Goal: Find specific page/section: Find specific page/section

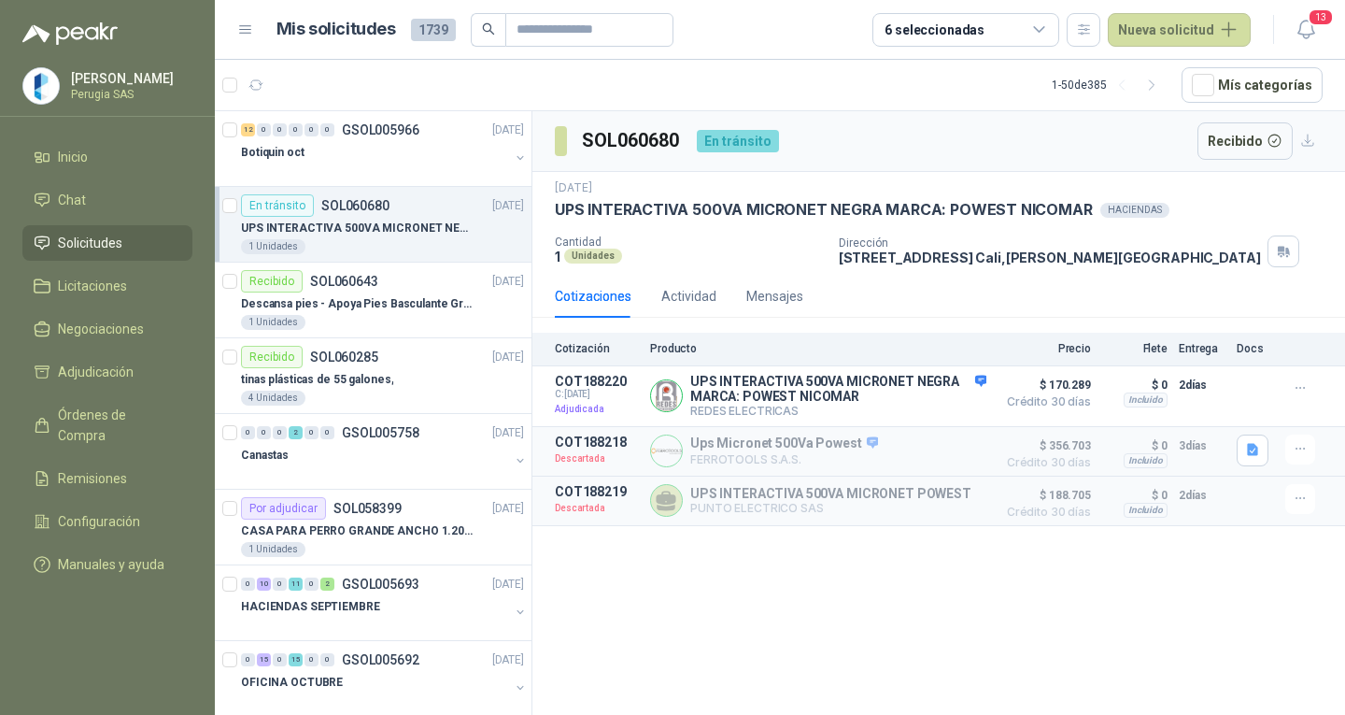
click at [107, 248] on span "Solicitudes" at bounding box center [90, 243] width 64 height 21
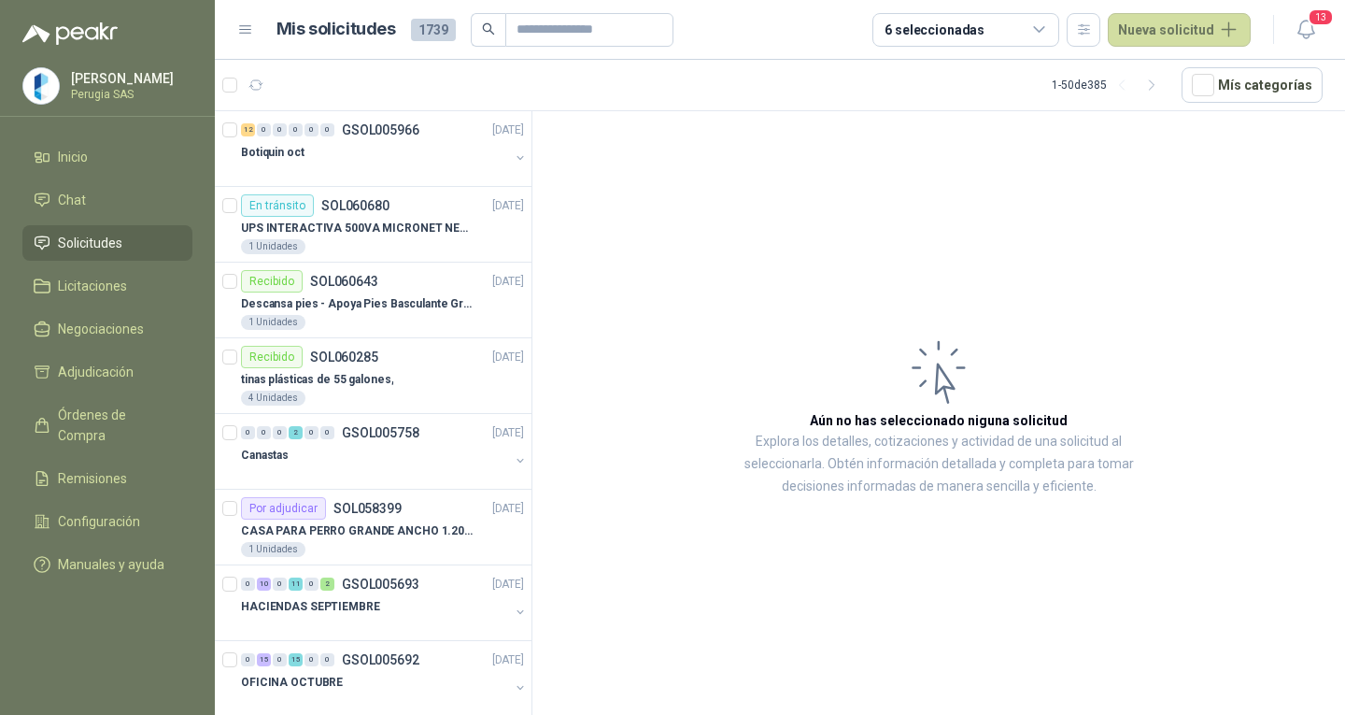
click at [107, 248] on span "Solicitudes" at bounding box center [90, 243] width 64 height 21
click at [347, 159] on div "Botiquin oct" at bounding box center [375, 152] width 268 height 22
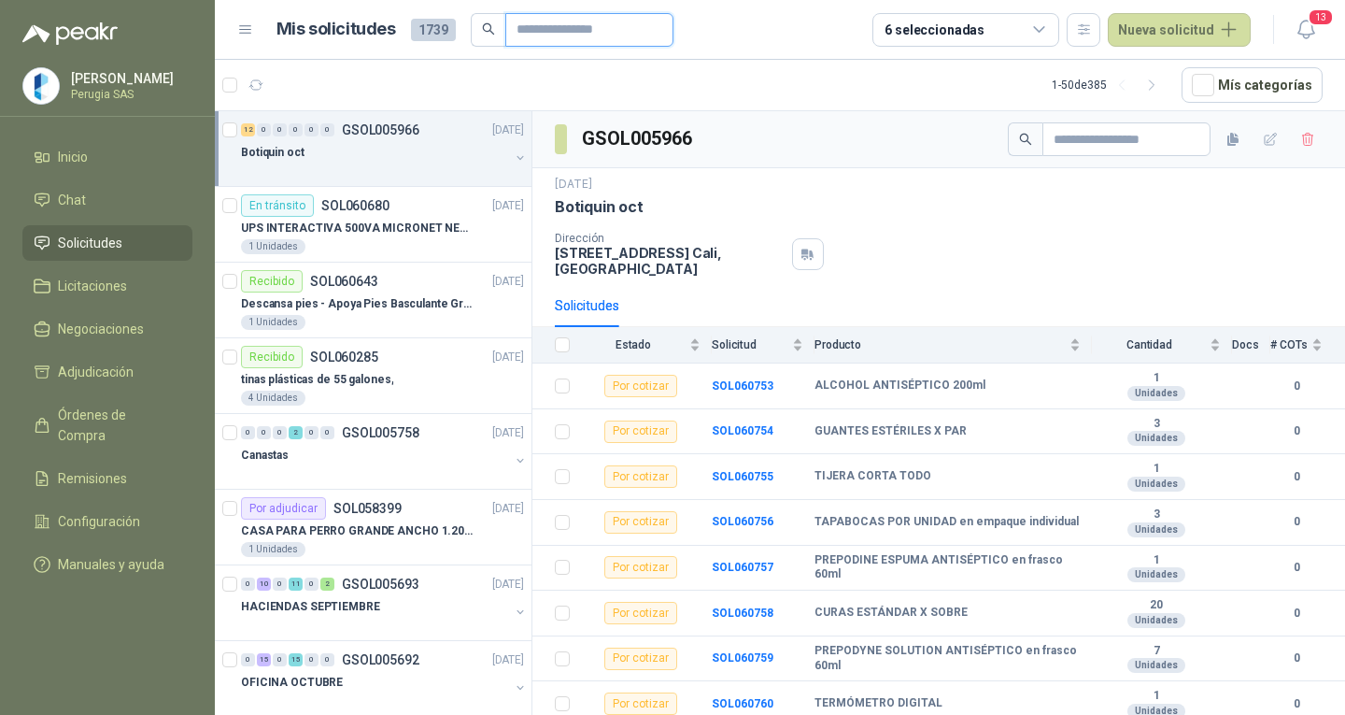
click at [600, 32] on input "text" at bounding box center [582, 30] width 131 height 32
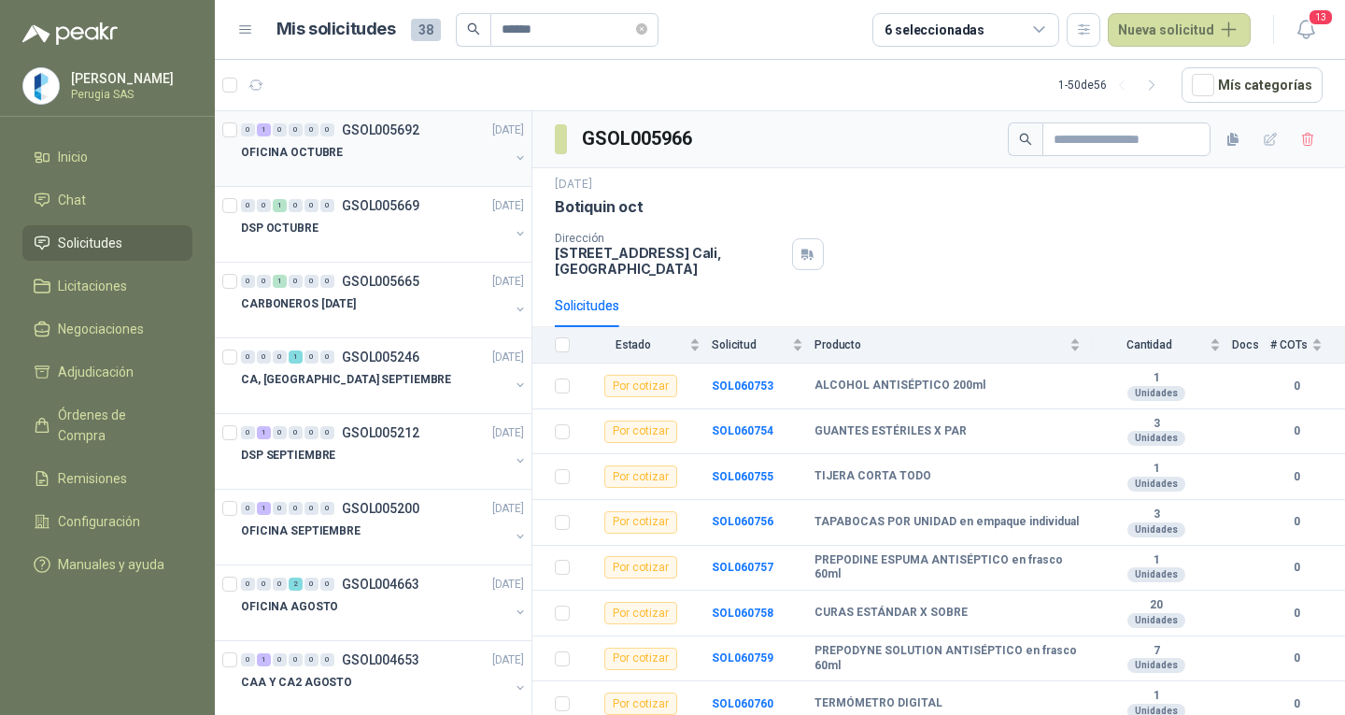
click at [378, 142] on div "OFICINA OCTUBRE" at bounding box center [375, 152] width 268 height 22
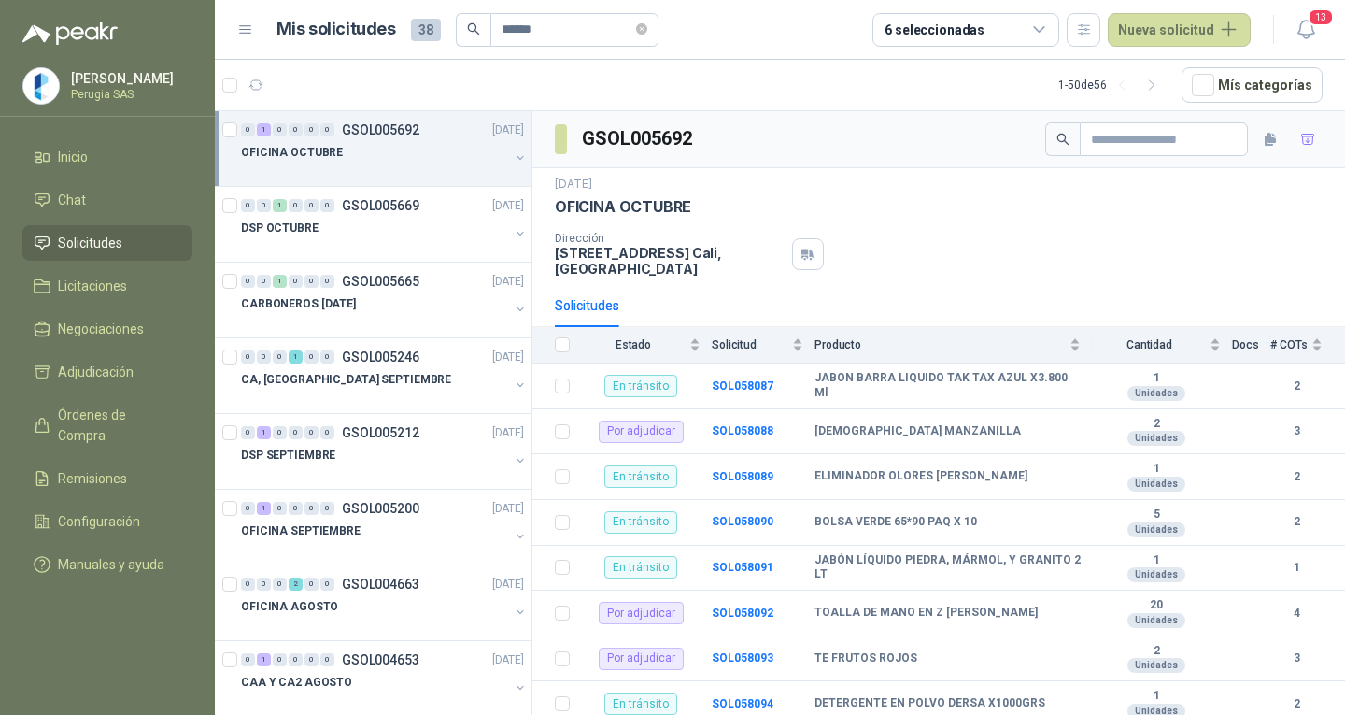
click at [391, 159] on div "OFICINA OCTUBRE" at bounding box center [375, 152] width 268 height 22
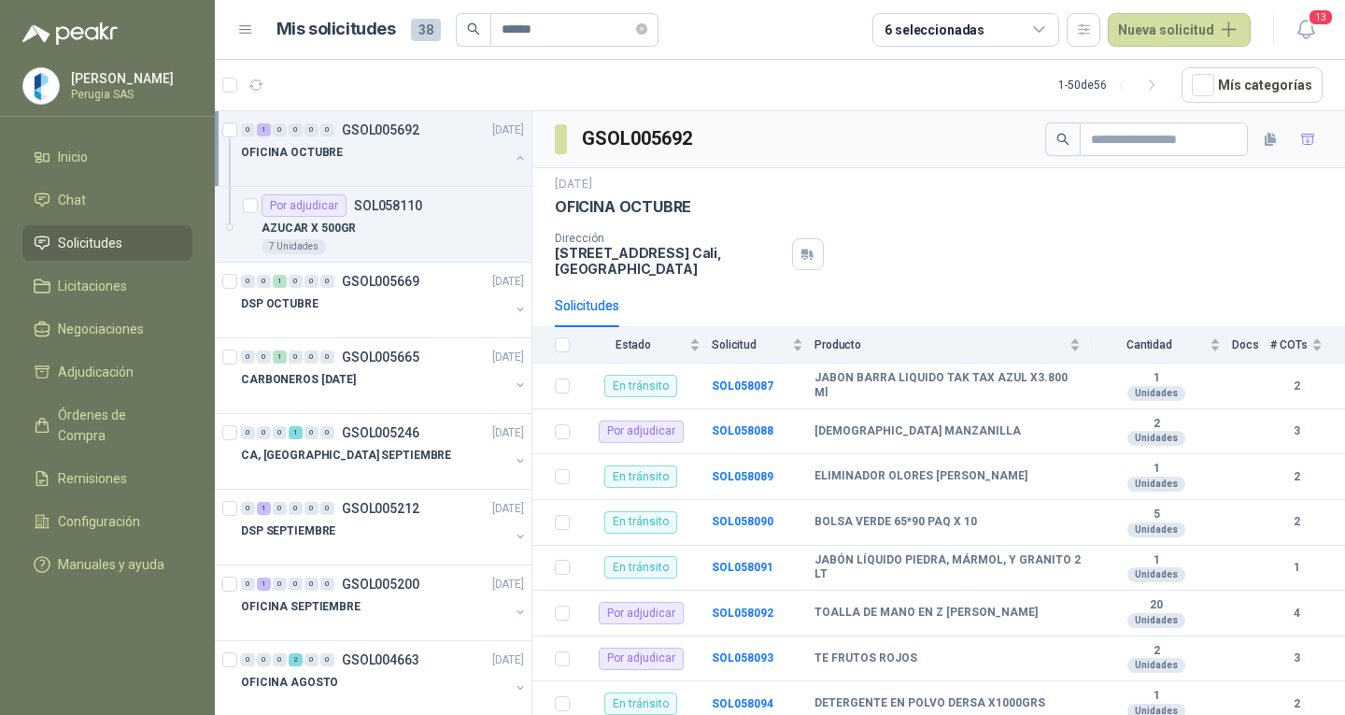
scroll to position [7, 0]
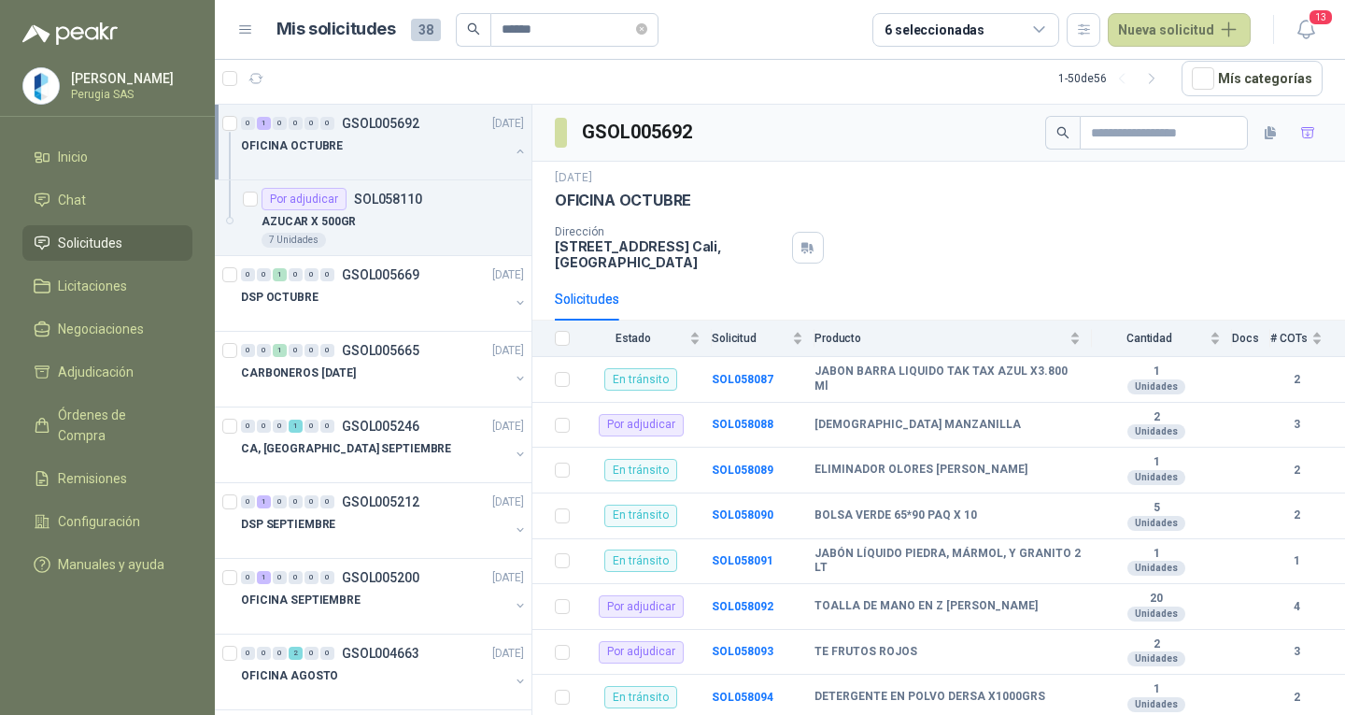
click at [391, 152] on div "OFICINA OCTUBRE" at bounding box center [375, 146] width 268 height 22
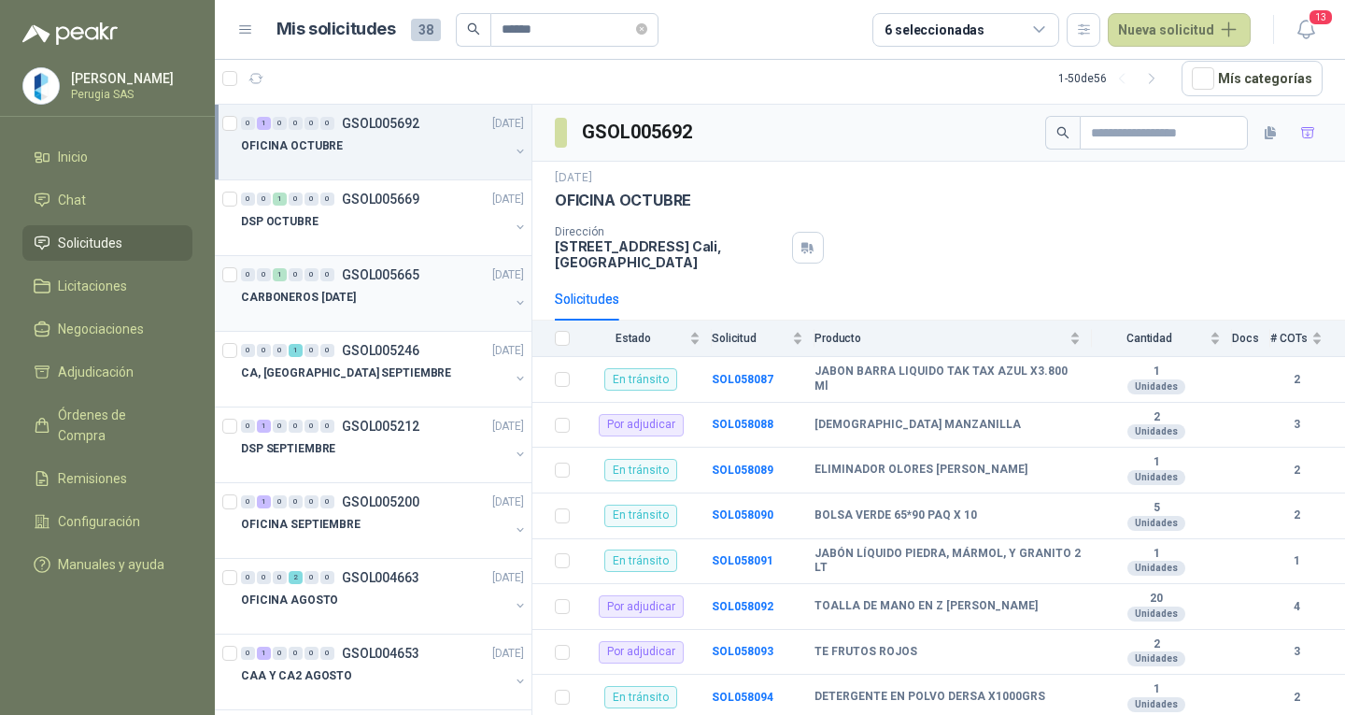
click at [373, 285] on div "0 0 1 0 0 0 GSOL005665 [DATE]" at bounding box center [384, 274] width 287 height 22
click at [373, 284] on div "0 0 1 0 0 0 GSOL005665 [DATE]" at bounding box center [384, 274] width 287 height 22
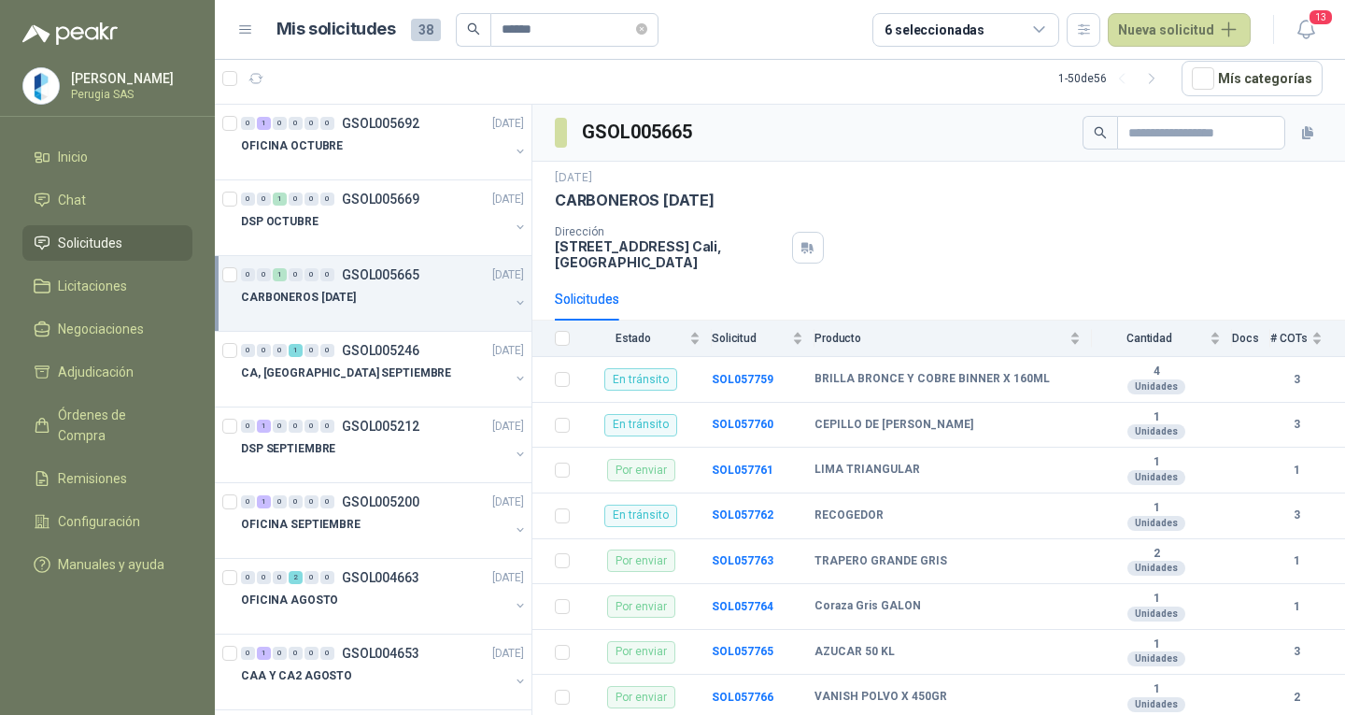
click at [373, 284] on div "0 0 1 0 0 0 GSOL005665 [DATE]" at bounding box center [384, 274] width 287 height 22
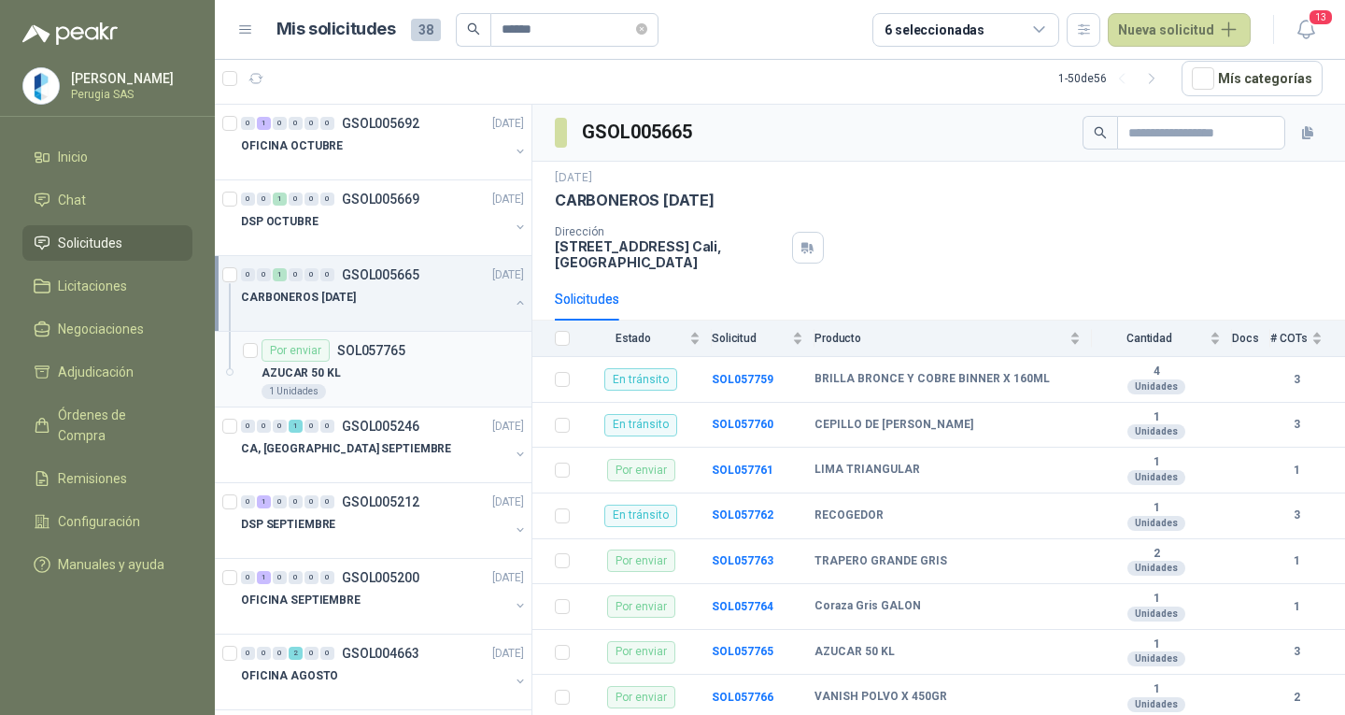
click at [387, 363] on div "AZUCAR 50 KL" at bounding box center [393, 373] width 262 height 22
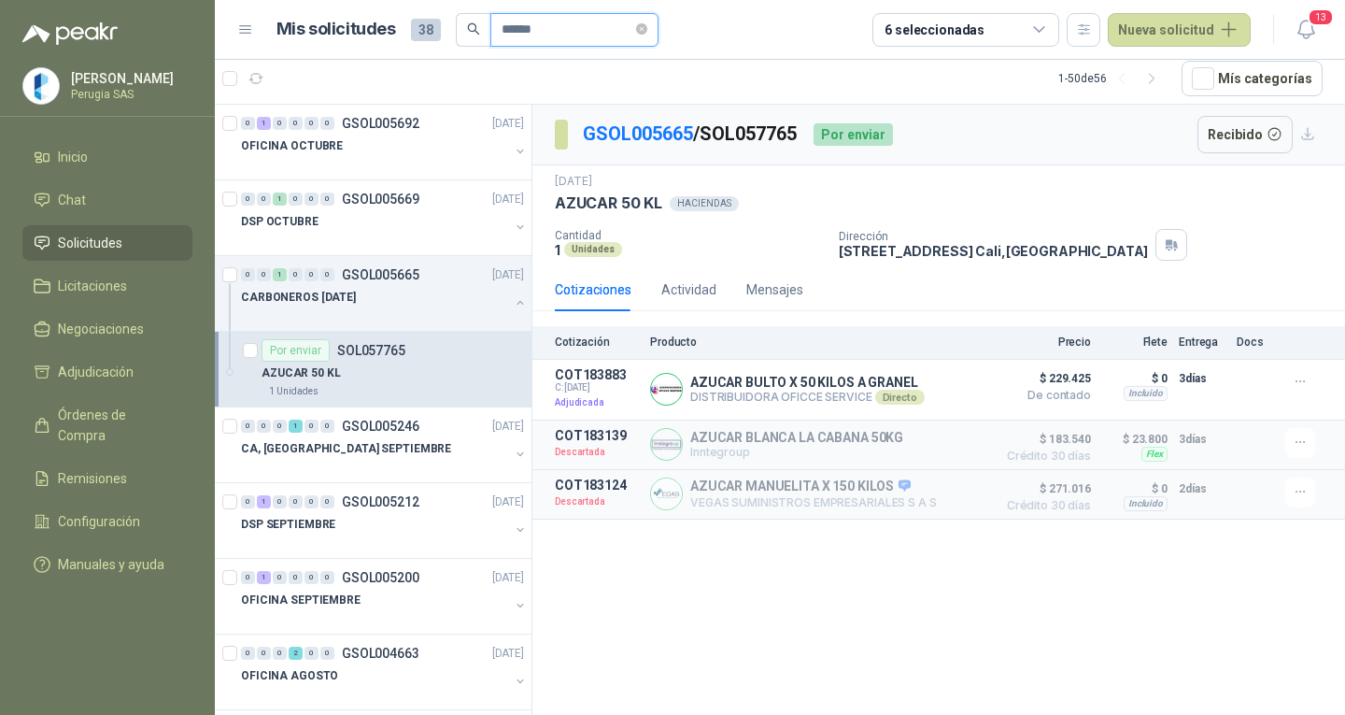
drag, startPoint x: 547, startPoint y: 41, endPoint x: 430, endPoint y: 29, distance: 118.3
click at [430, 29] on div "Mis solicitudes 38 ******" at bounding box center [468, 30] width 382 height 34
type input "*******"
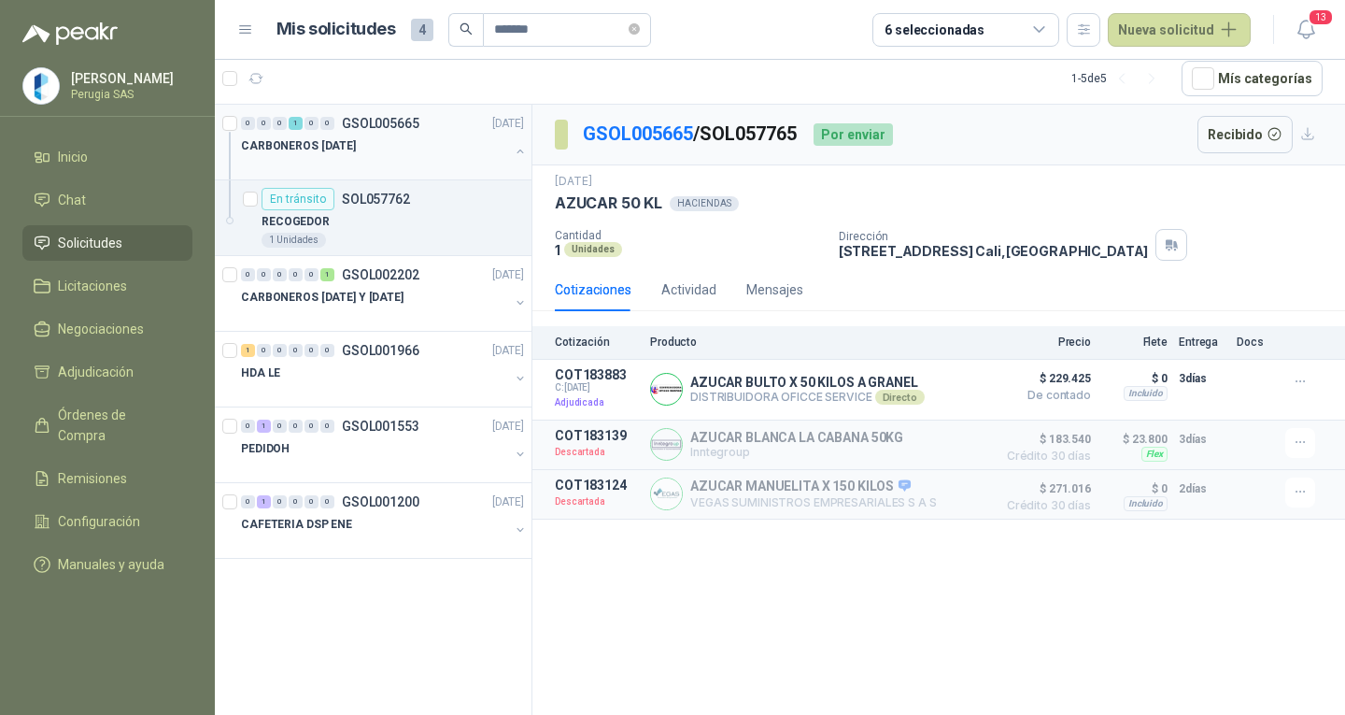
click at [378, 166] on div at bounding box center [375, 164] width 268 height 15
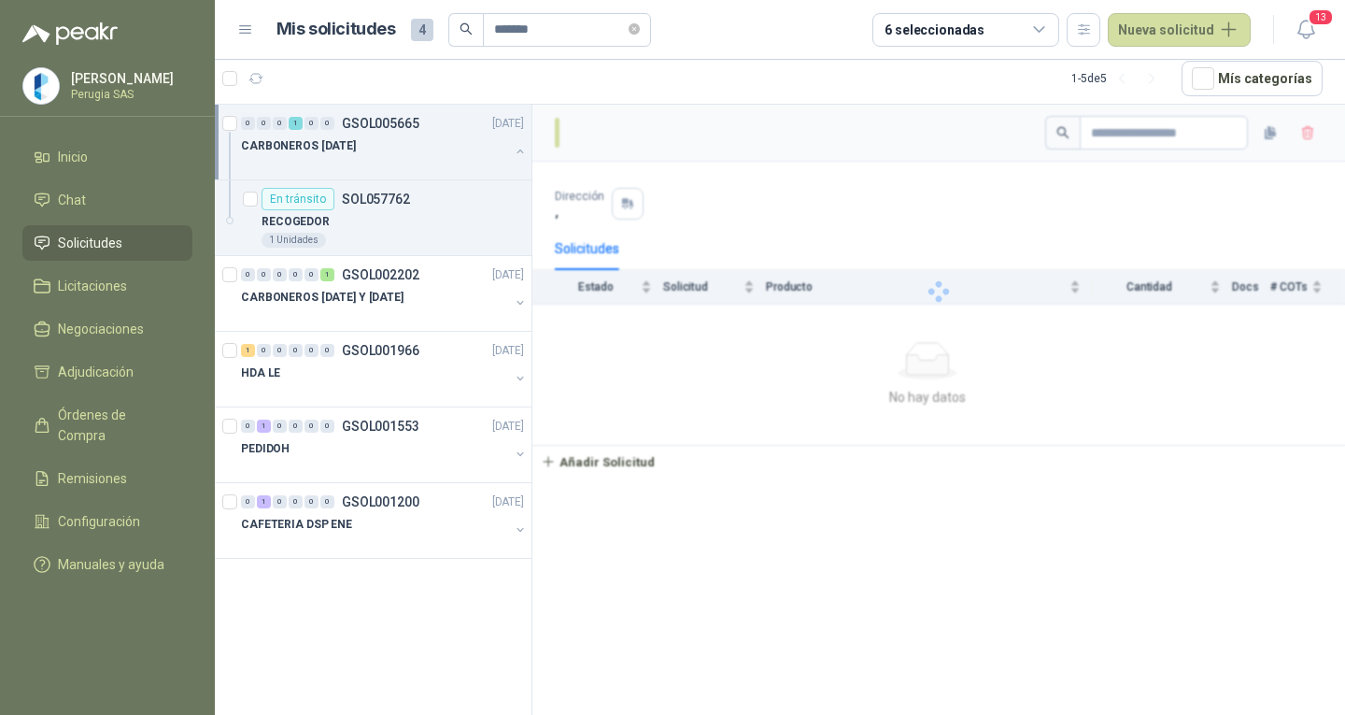
click at [377, 155] on div "CARBONEROS [DATE]" at bounding box center [375, 146] width 268 height 22
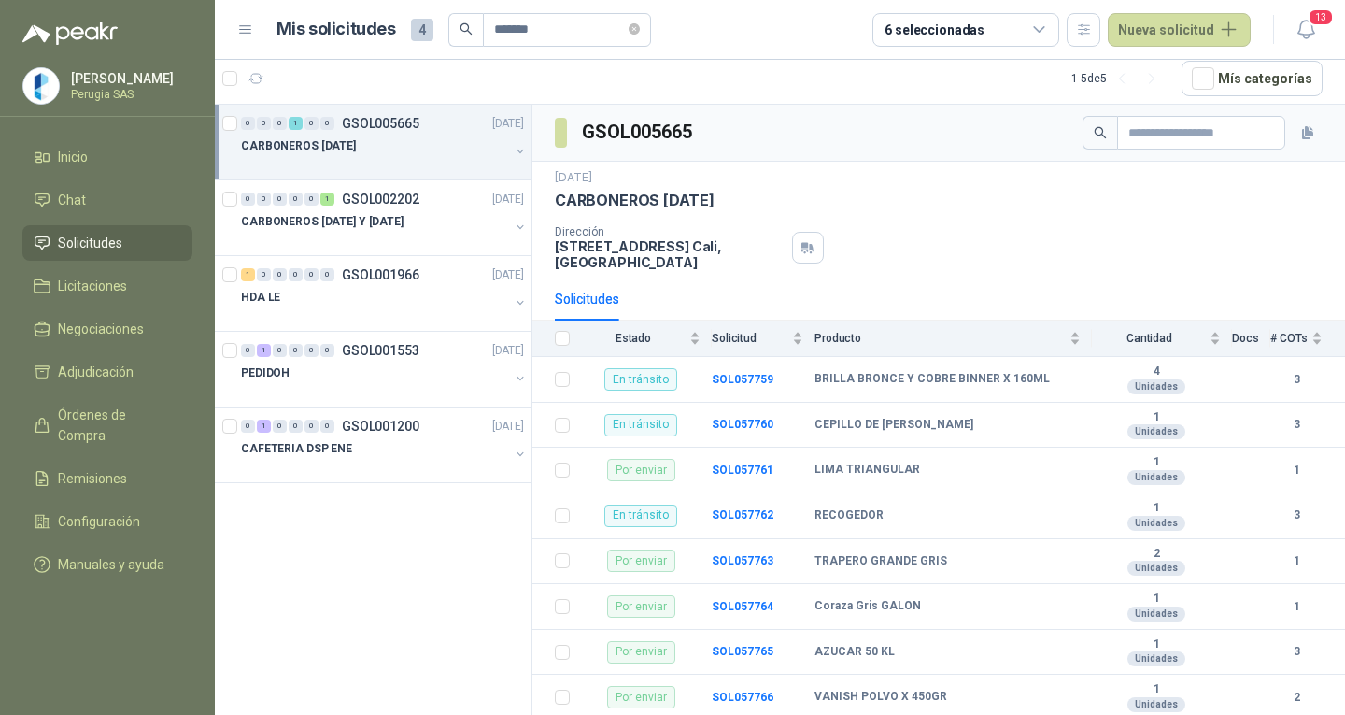
click at [398, 164] on div at bounding box center [375, 164] width 268 height 15
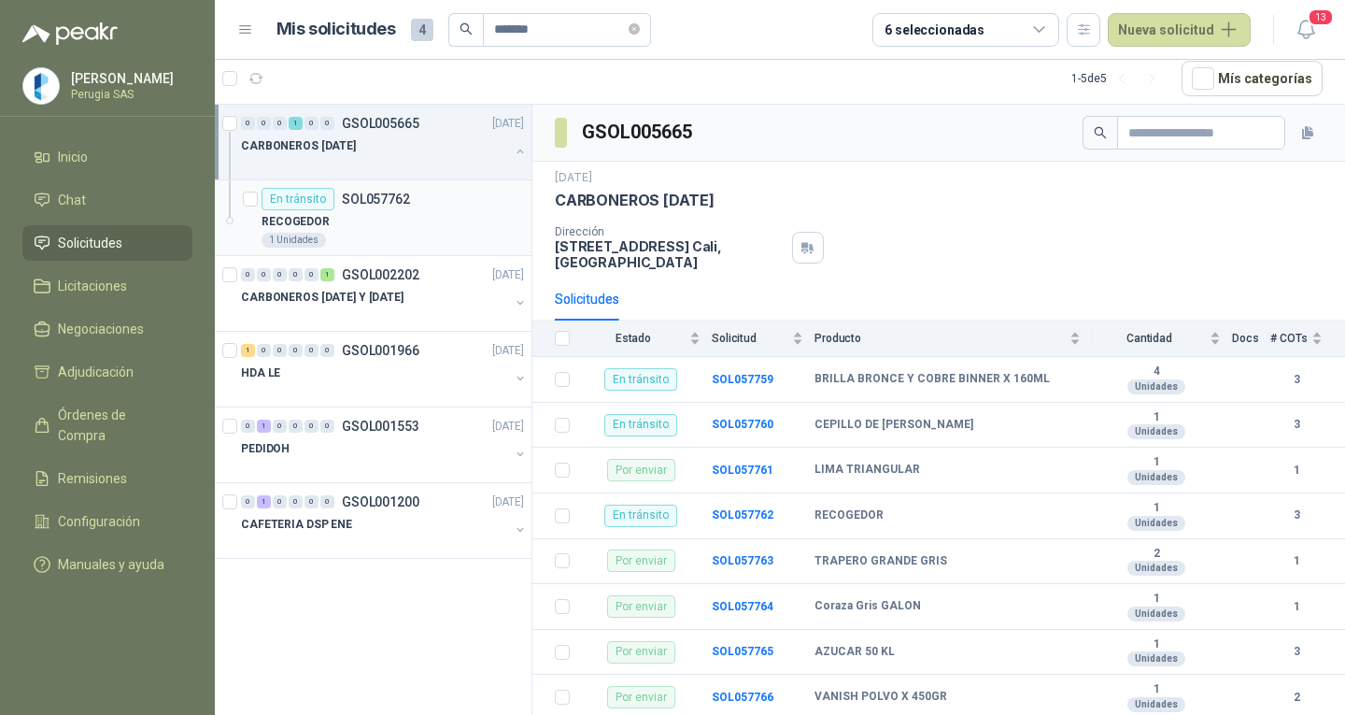
click at [397, 221] on div "RECOGEDOR" at bounding box center [393, 221] width 262 height 22
